Goal: Navigation & Orientation: Find specific page/section

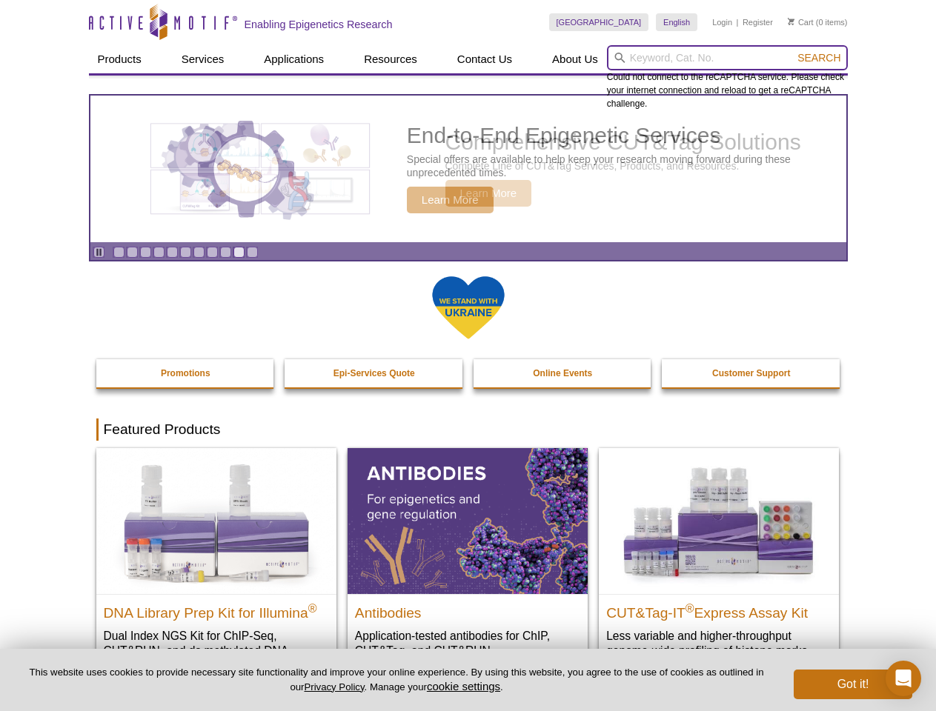
click at [727, 58] on input "search" at bounding box center [727, 57] width 241 height 25
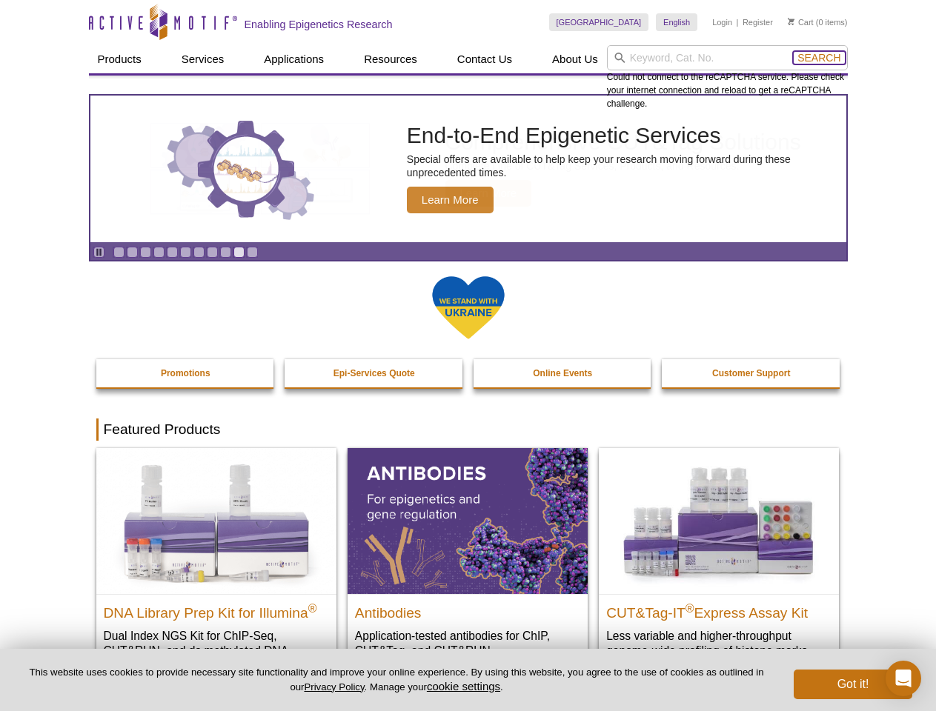
click at [819, 58] on span "Search" at bounding box center [818, 58] width 43 height 12
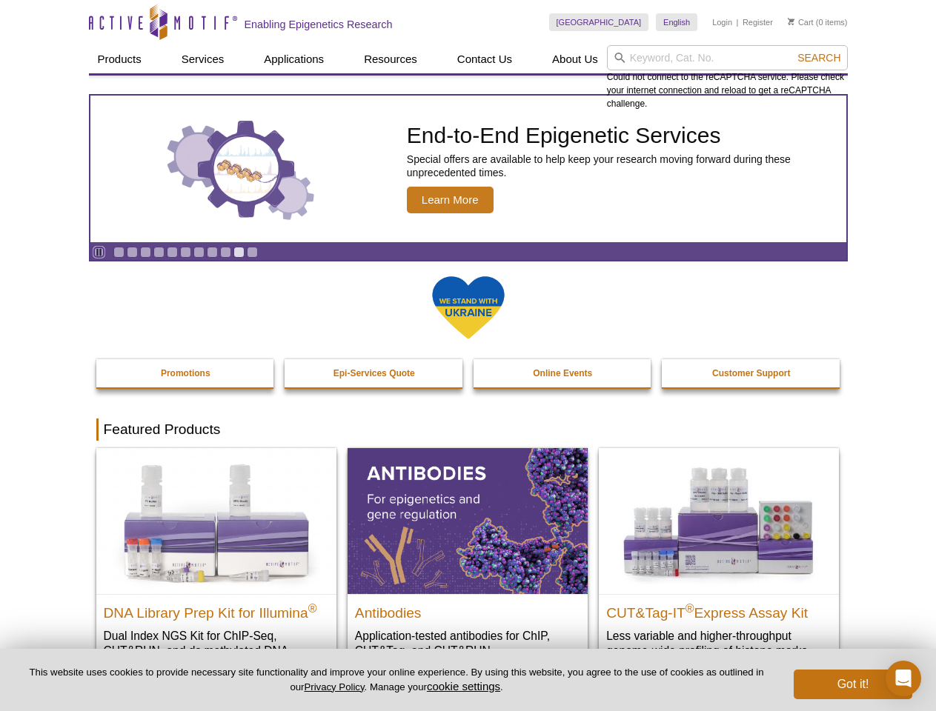
click at [99, 252] on icon "Pause" at bounding box center [99, 252] width 10 height 10
click at [119, 252] on link "Go to slide 1" at bounding box center [118, 252] width 11 height 11
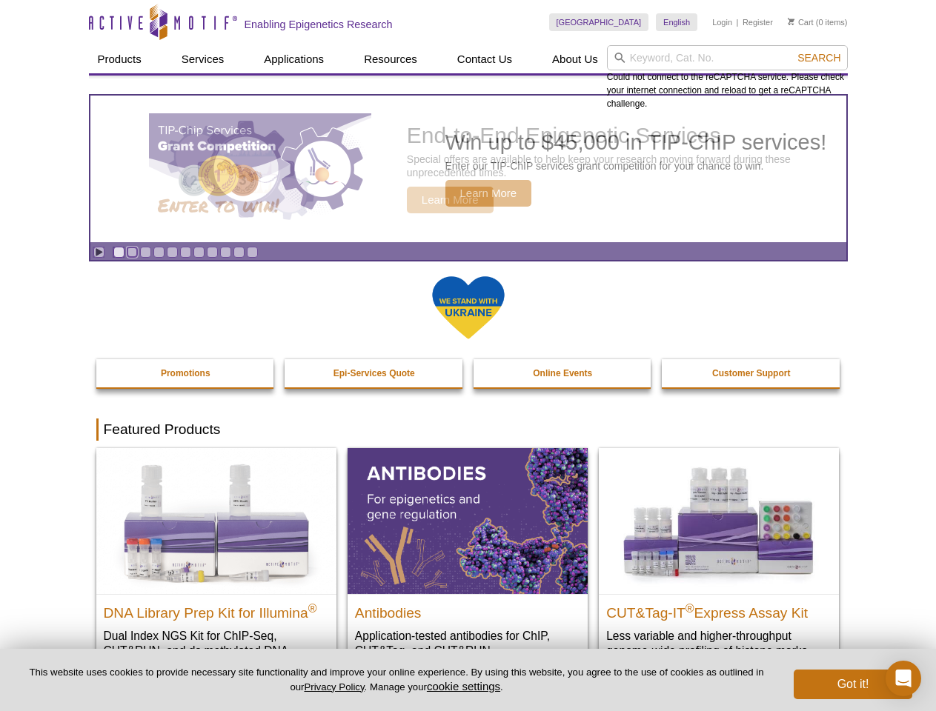
click at [132, 252] on link "Go to slide 2" at bounding box center [132, 252] width 11 height 11
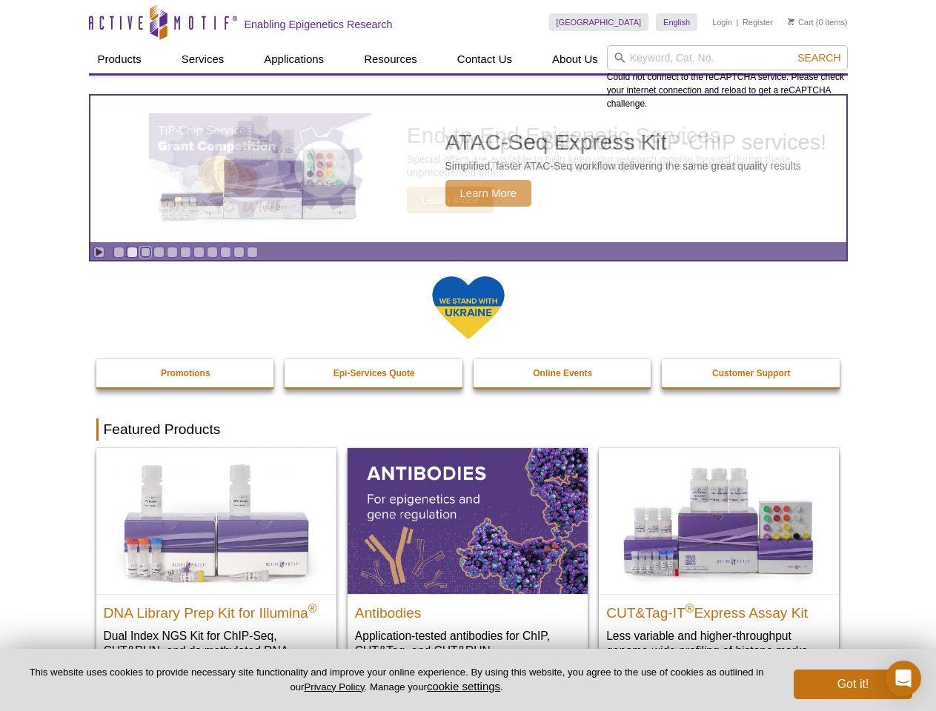
click at [145, 252] on link "Go to slide 3" at bounding box center [145, 252] width 11 height 11
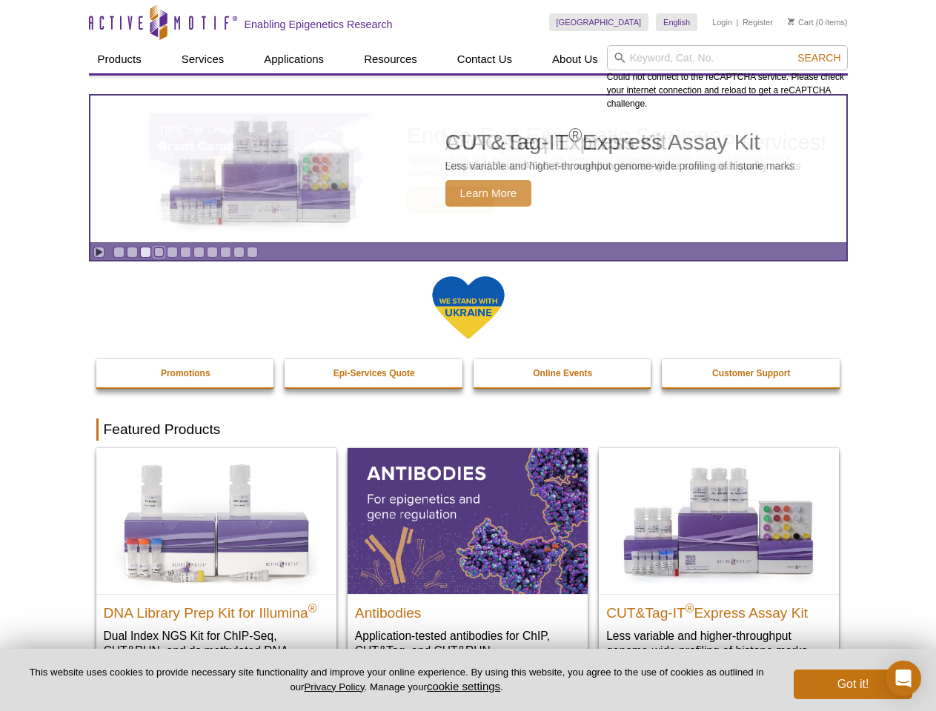
click at [159, 252] on link "Go to slide 4" at bounding box center [158, 252] width 11 height 11
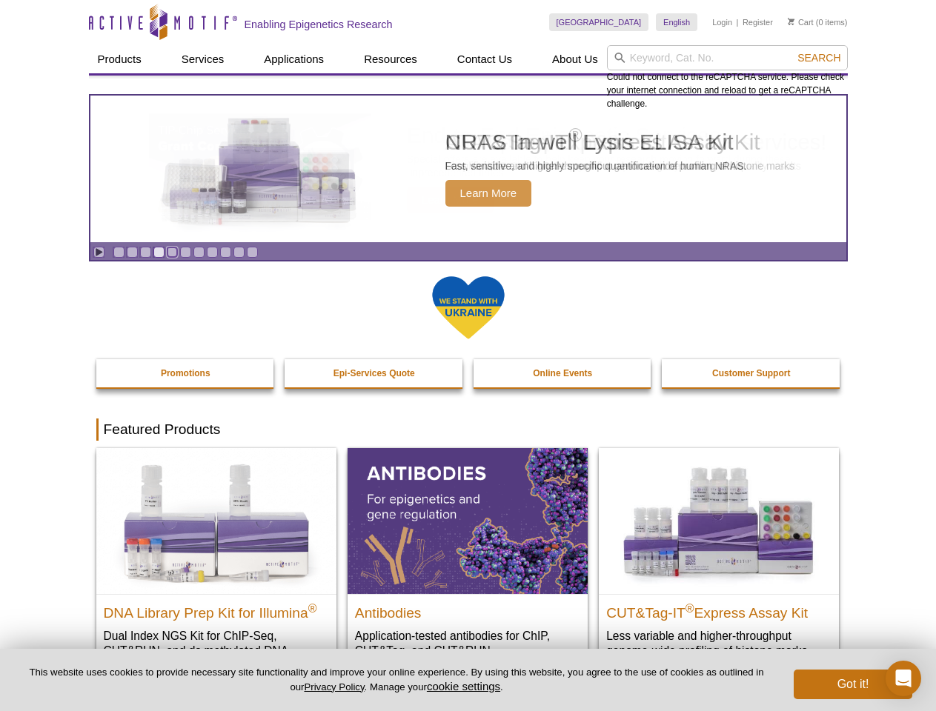
click at [172, 252] on link "Go to slide 5" at bounding box center [172, 252] width 11 height 11
